Goal: Navigation & Orientation: Understand site structure

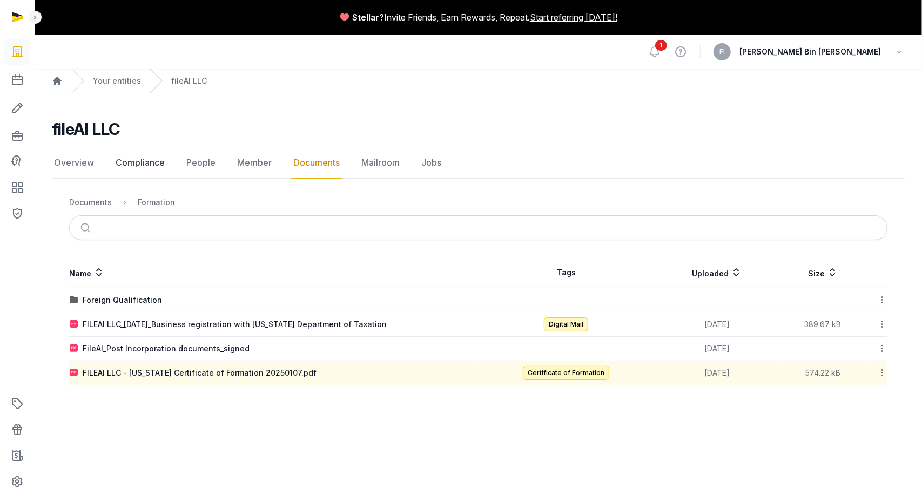
drag, startPoint x: 89, startPoint y: 206, endPoint x: 132, endPoint y: 162, distance: 61.5
click at [132, 162] on link "Compliance" at bounding box center [139, 162] width 53 height 31
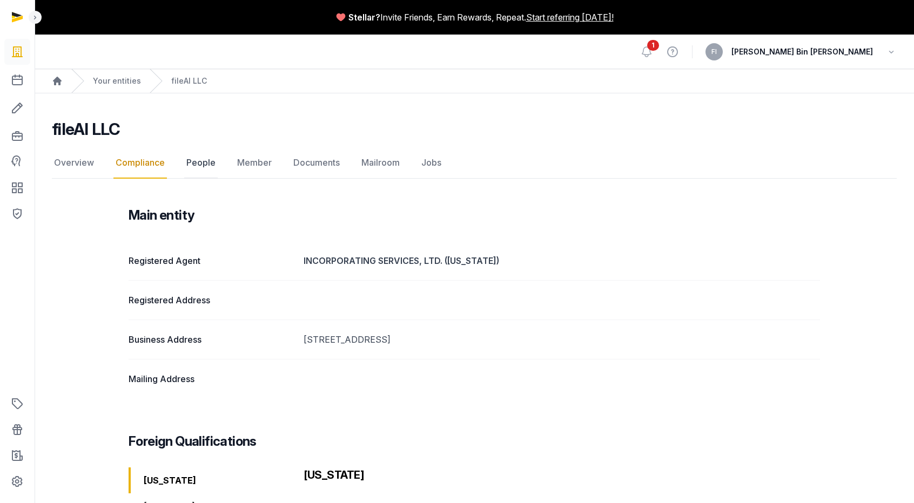
click at [196, 167] on link "People" at bounding box center [200, 162] width 33 height 31
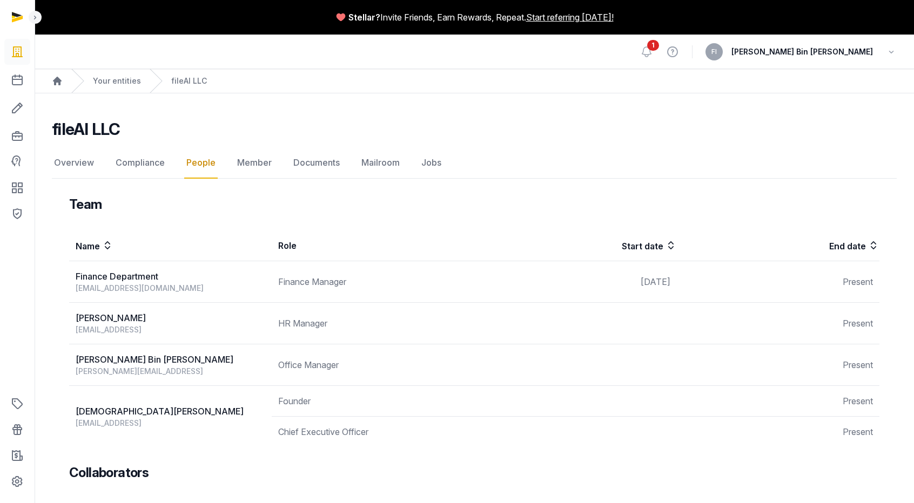
click at [284, 163] on nav "Overview Compliance People Member Documents Mailroom Jobs" at bounding box center [474, 162] width 845 height 31
click at [68, 167] on link "Overview" at bounding box center [74, 162] width 44 height 31
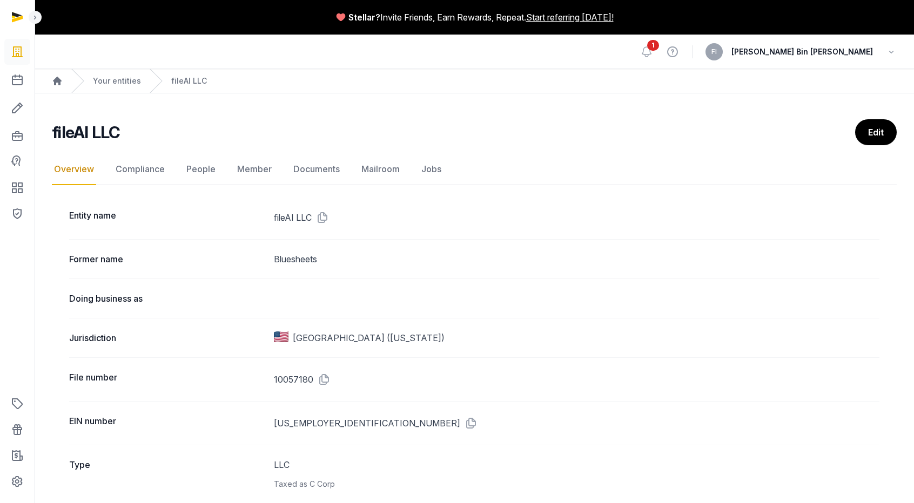
scroll to position [108, 0]
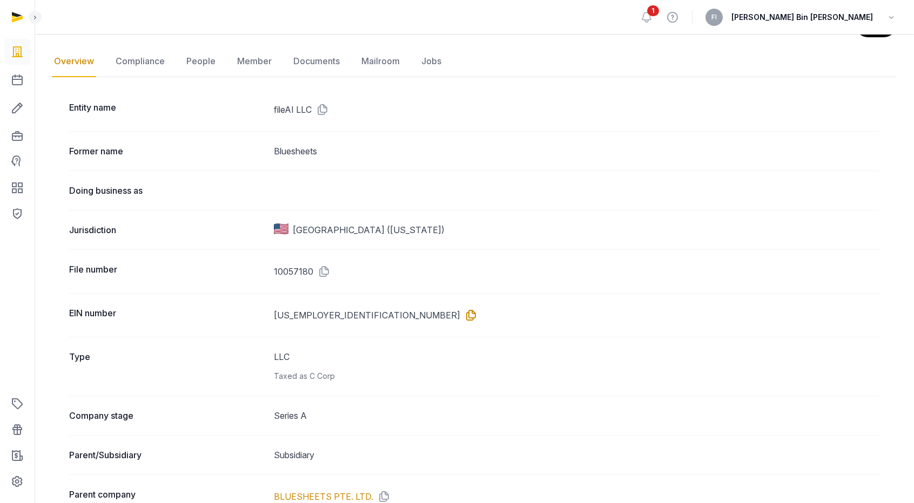
click at [460, 315] on icon at bounding box center [468, 315] width 17 height 17
